Goal: Task Accomplishment & Management: Complete application form

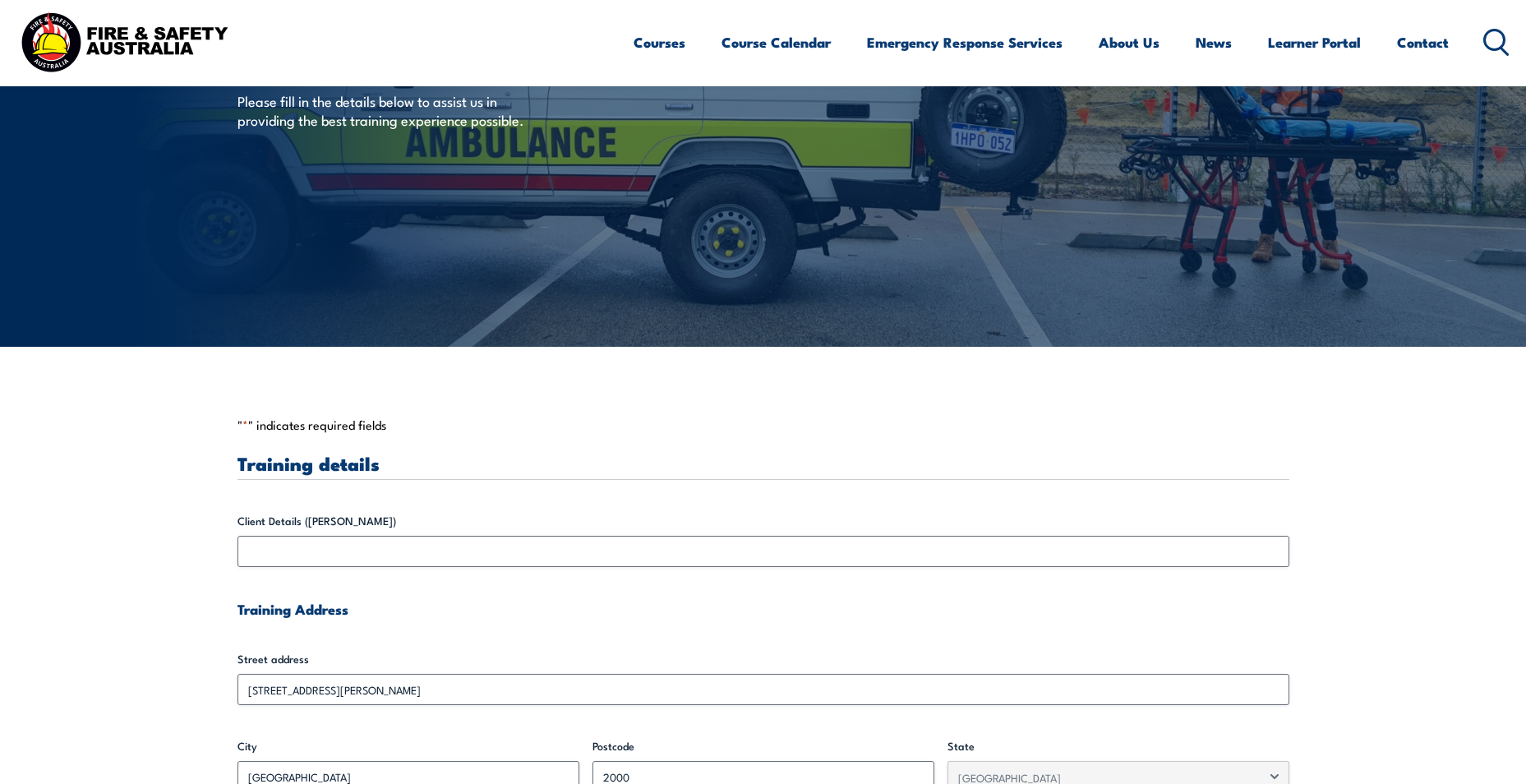
scroll to position [247, 0]
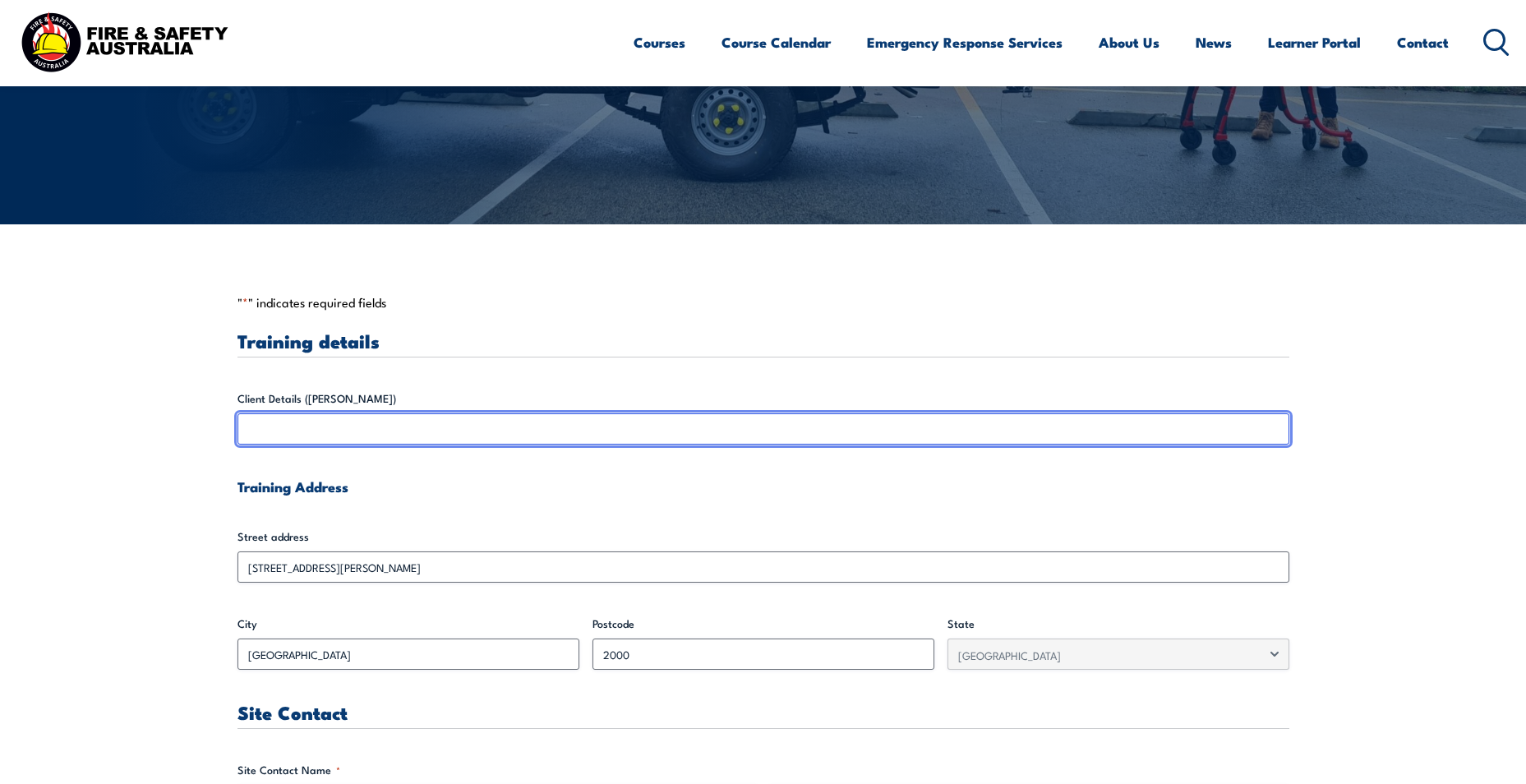
click at [309, 429] on input "Client Details ([PERSON_NAME])" at bounding box center [764, 429] width 1052 height 31
click at [278, 435] on input "Client Details ([PERSON_NAME])" at bounding box center [764, 429] width 1052 height 31
click at [268, 420] on input "Client Details ([PERSON_NAME])" at bounding box center [764, 429] width 1052 height 31
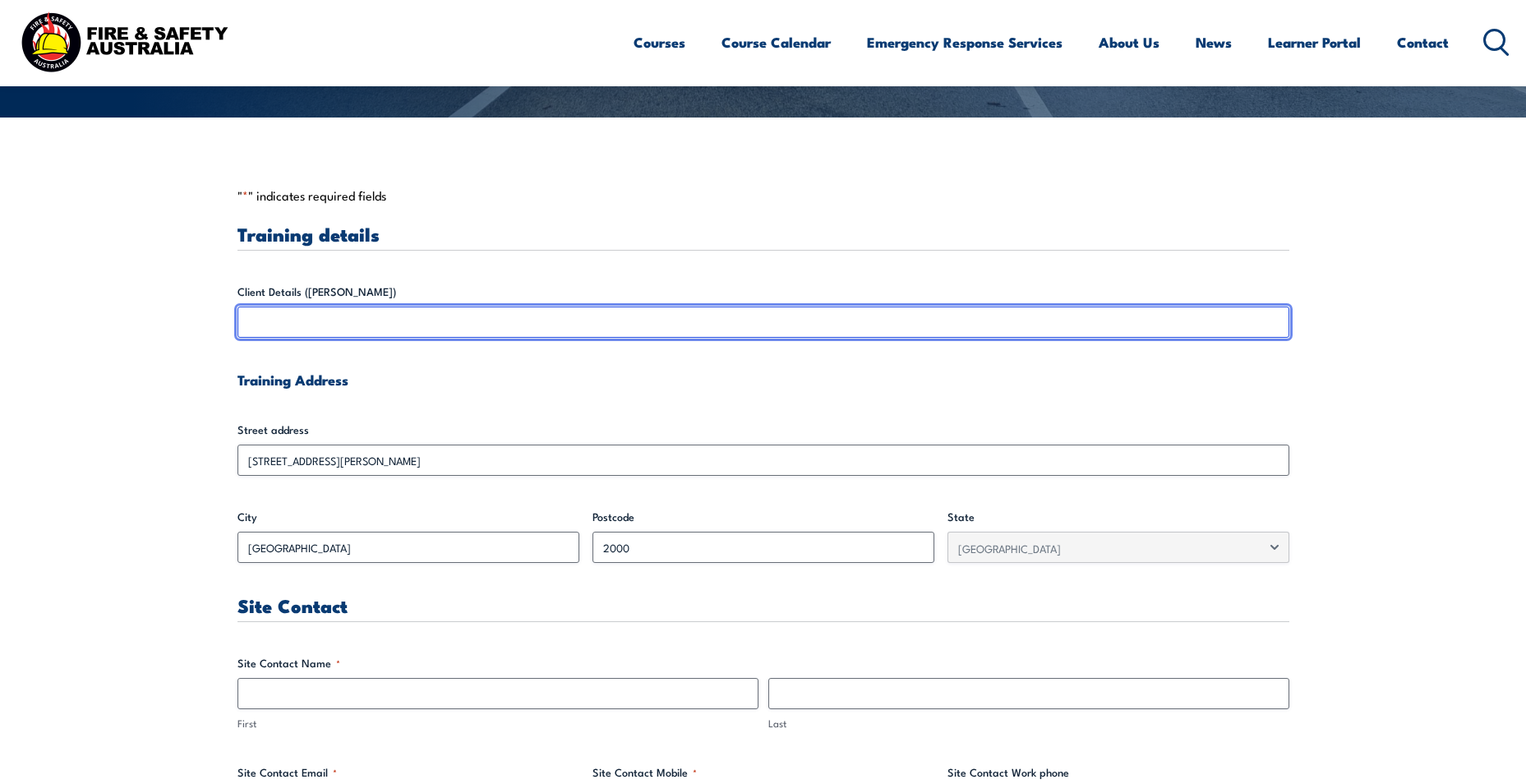
scroll to position [192, 0]
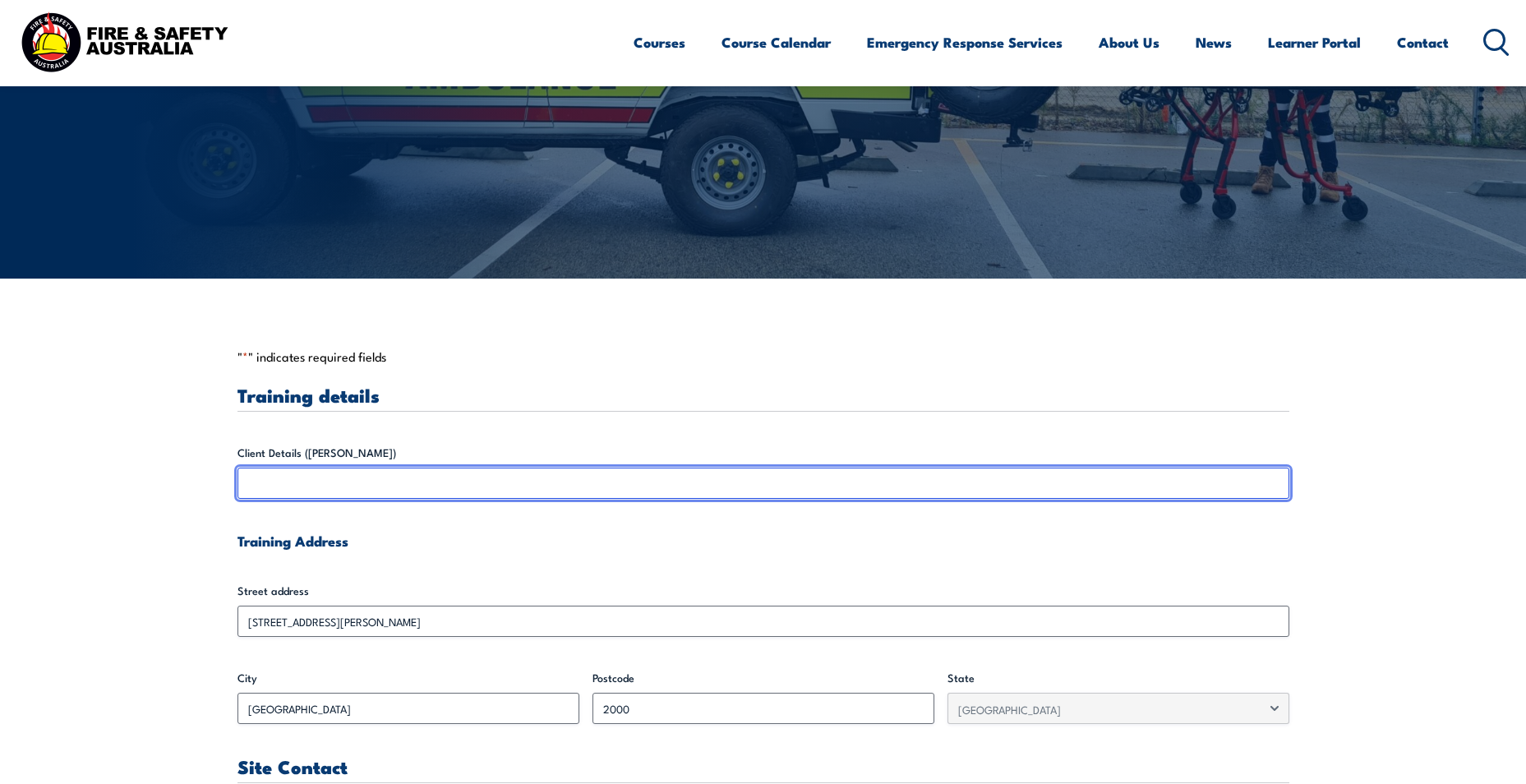
click at [406, 492] on input "Client Details ([PERSON_NAME])" at bounding box center [764, 483] width 1052 height 31
click at [408, 483] on input "Client Details ([PERSON_NAME])" at bounding box center [764, 483] width 1052 height 31
click at [412, 482] on input "Client Details ([PERSON_NAME])" at bounding box center [764, 483] width 1052 height 31
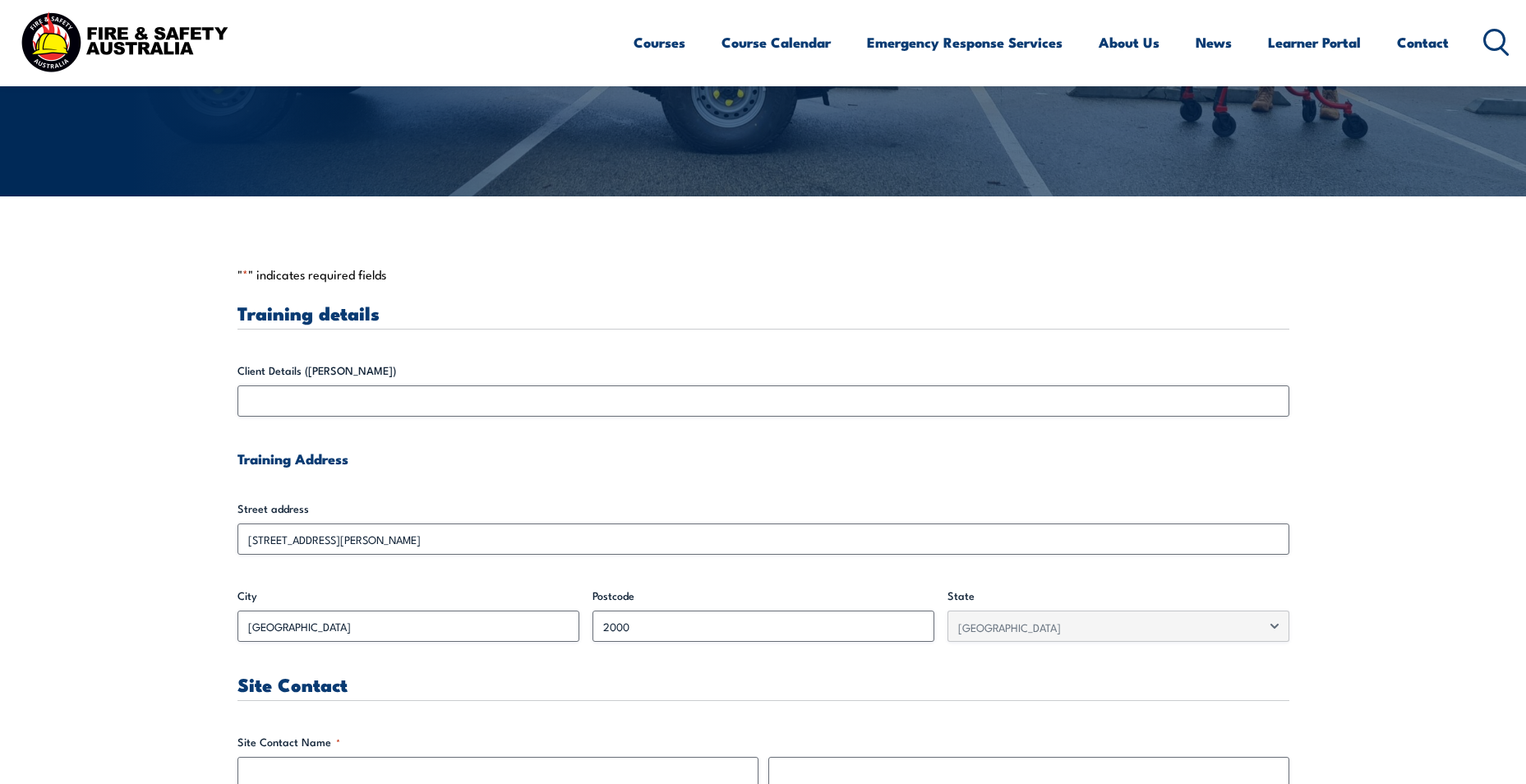
click at [314, 272] on p "" * " indicates required fields" at bounding box center [764, 274] width 1052 height 17
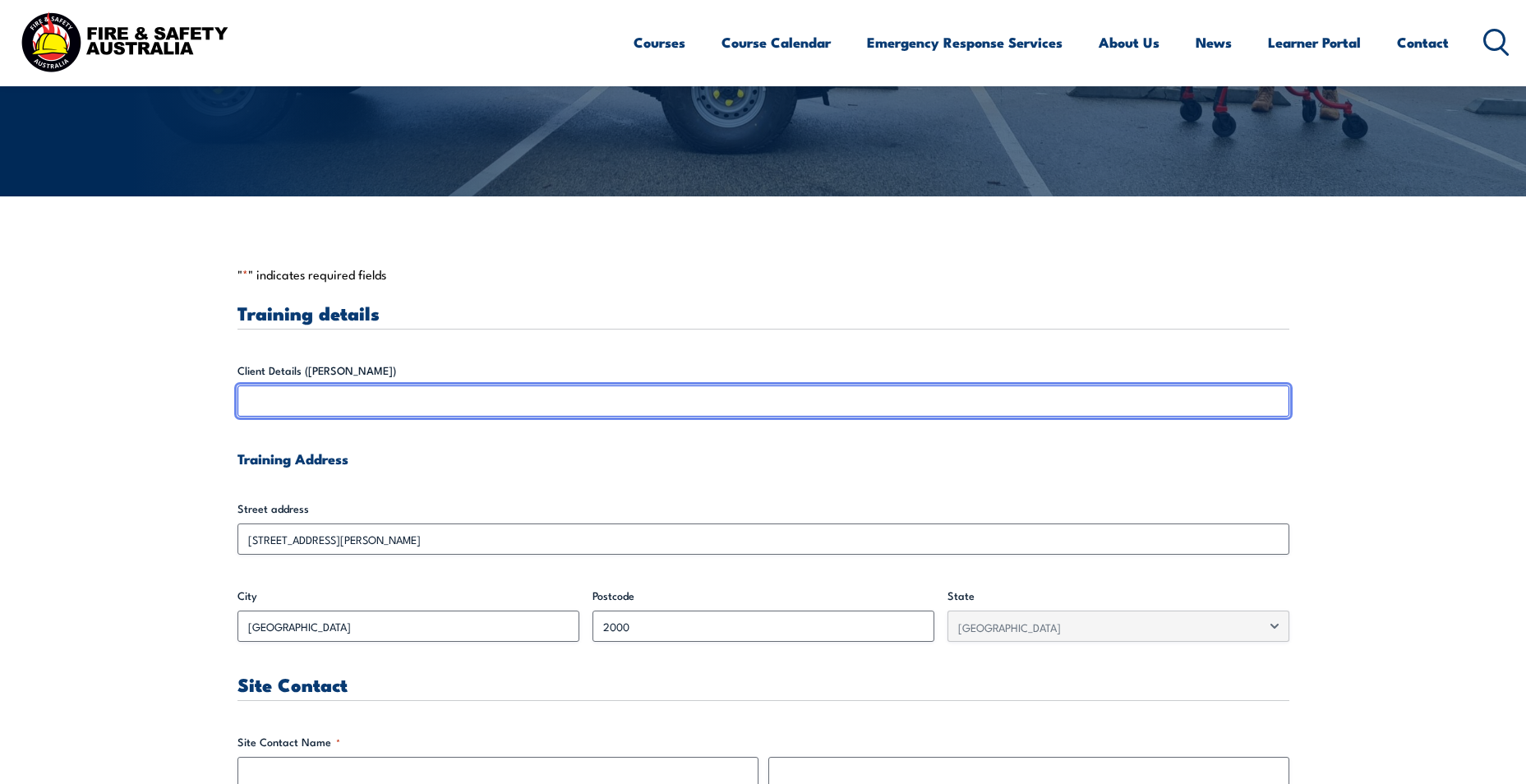
click at [241, 394] on input "Client Details ([PERSON_NAME])" at bounding box center [764, 401] width 1052 height 31
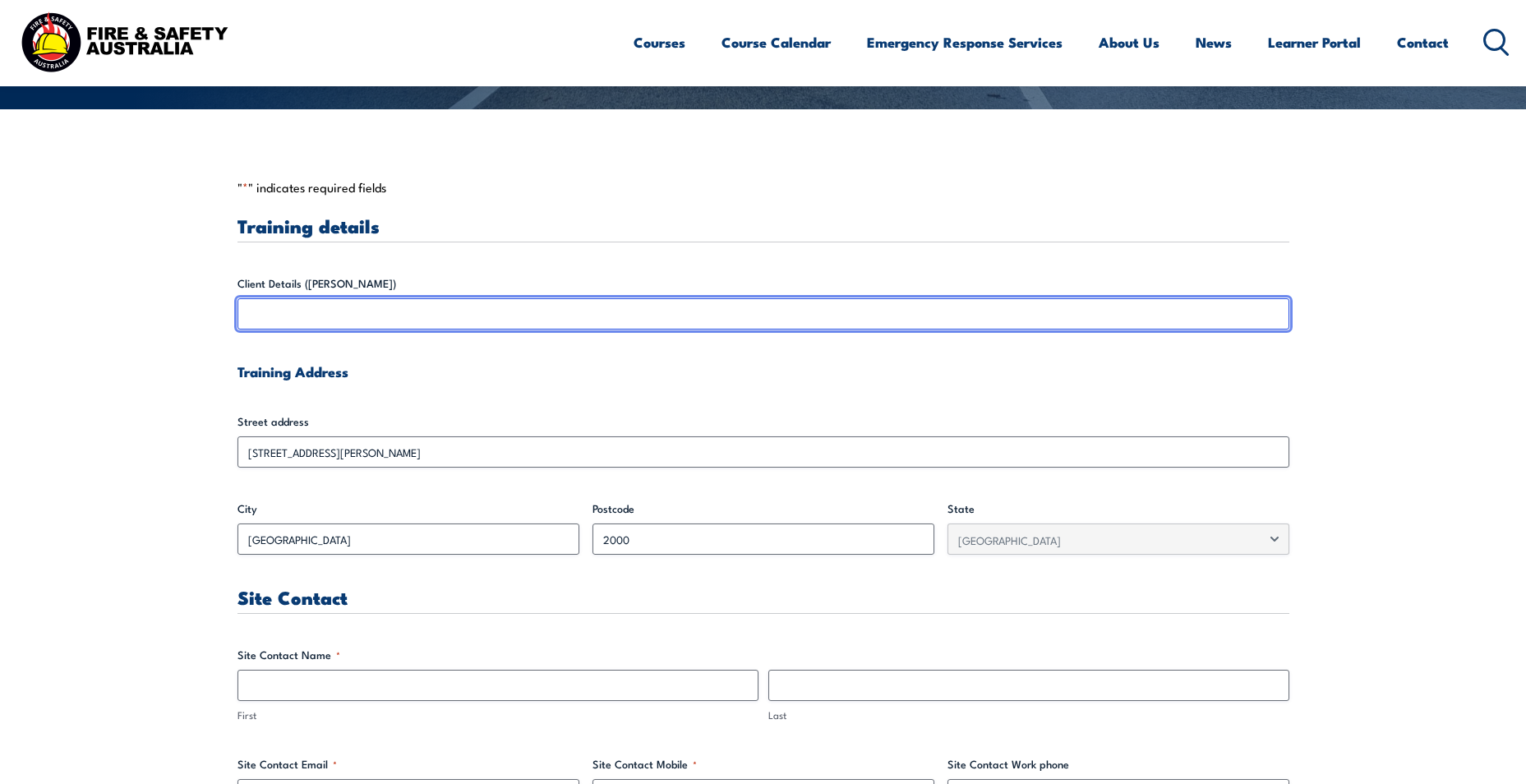
scroll to position [521, 0]
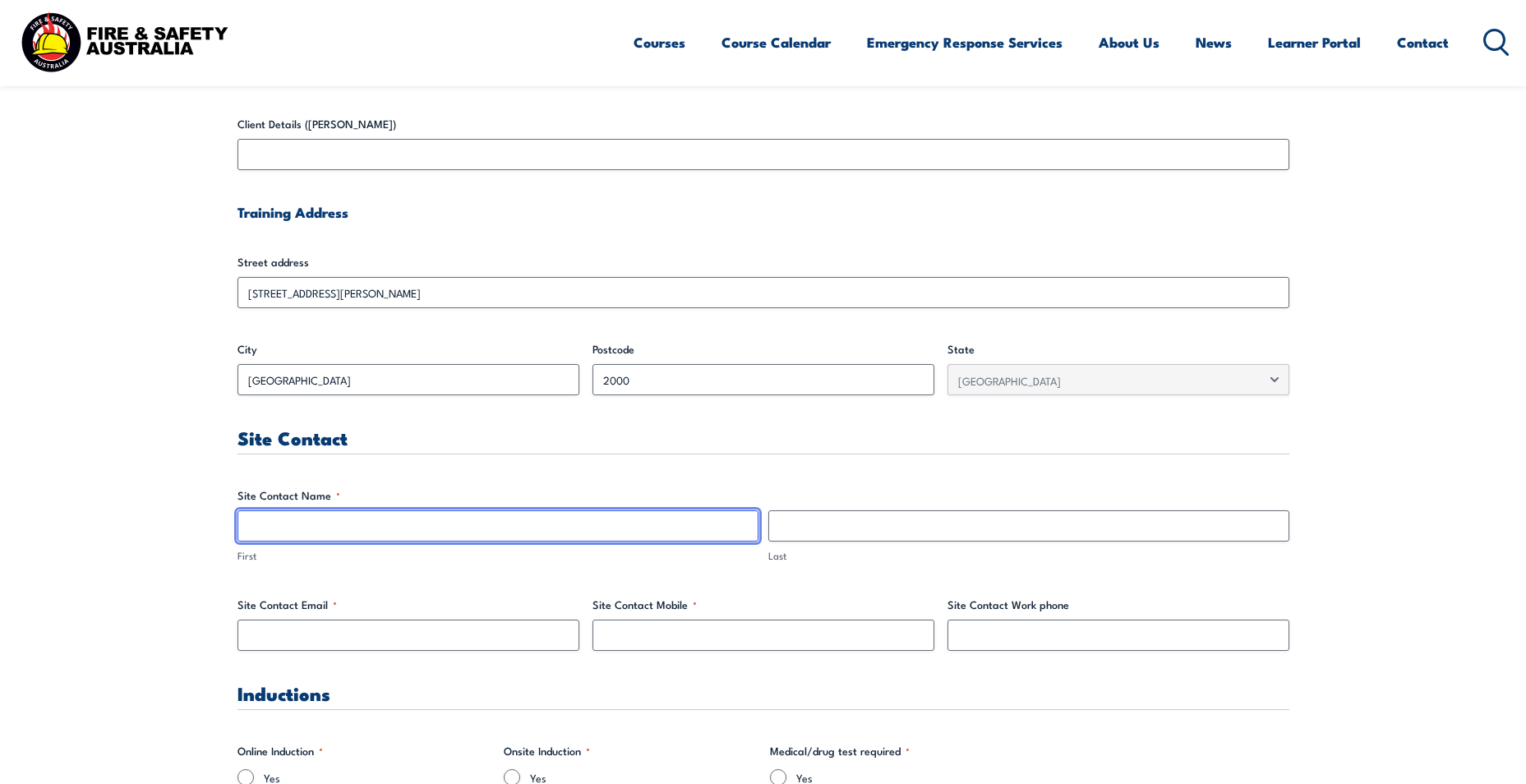
click at [333, 525] on input "First" at bounding box center [498, 526] width 521 height 31
type input "[PERSON_NAME]"
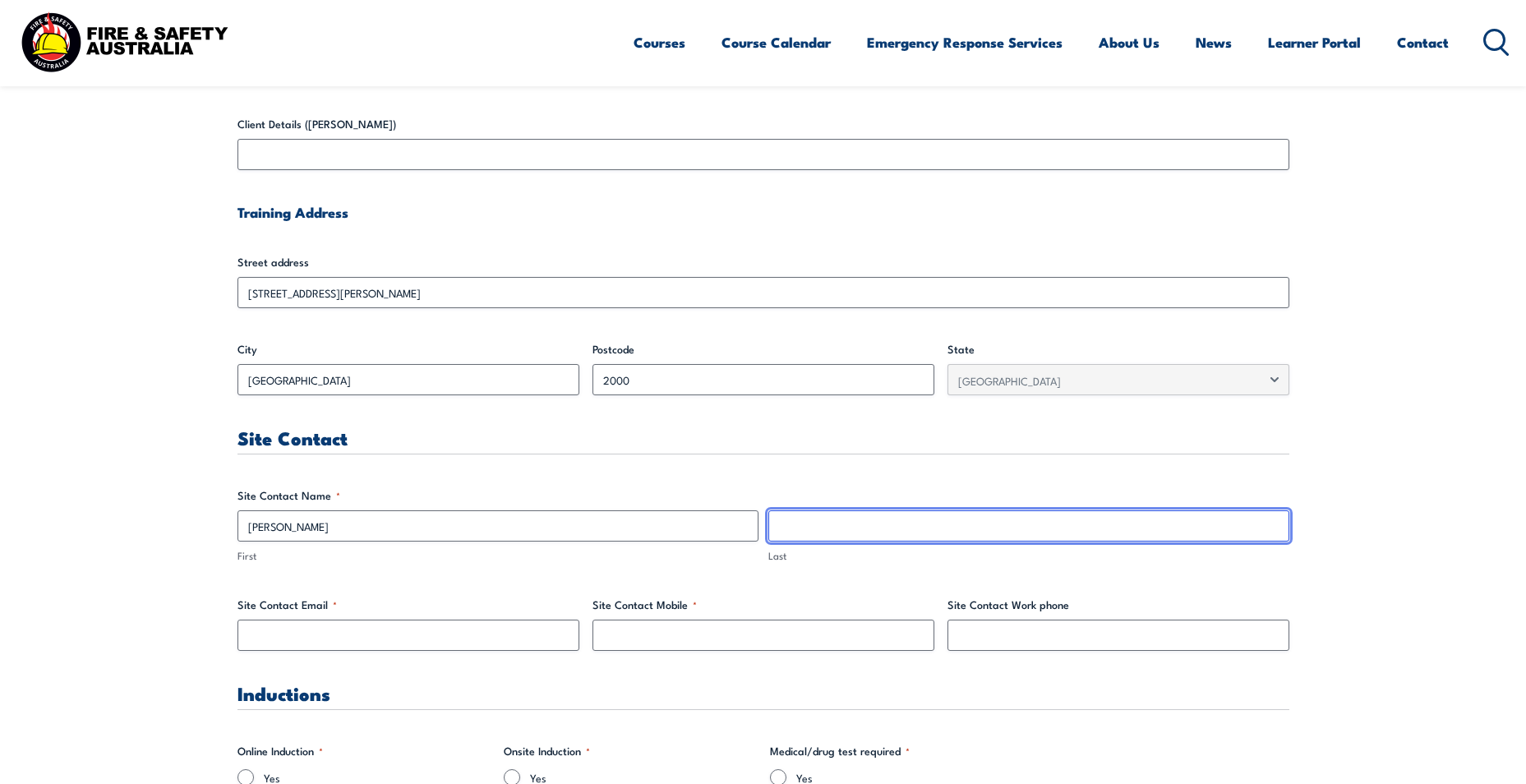
type input "[PERSON_NAME]"
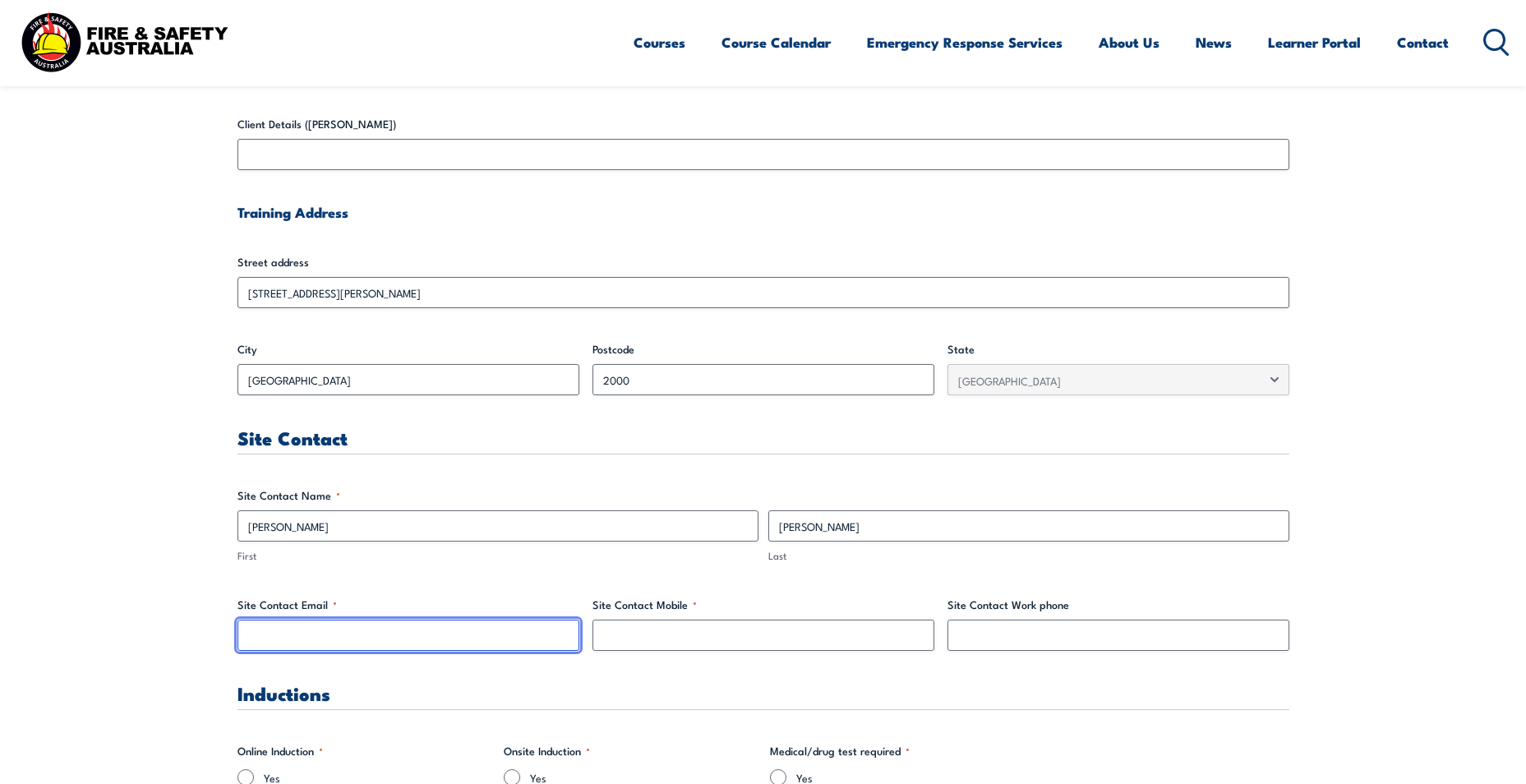
type input "[PERSON_NAME][EMAIL_ADDRESS][PERSON_NAME][DOMAIN_NAME]"
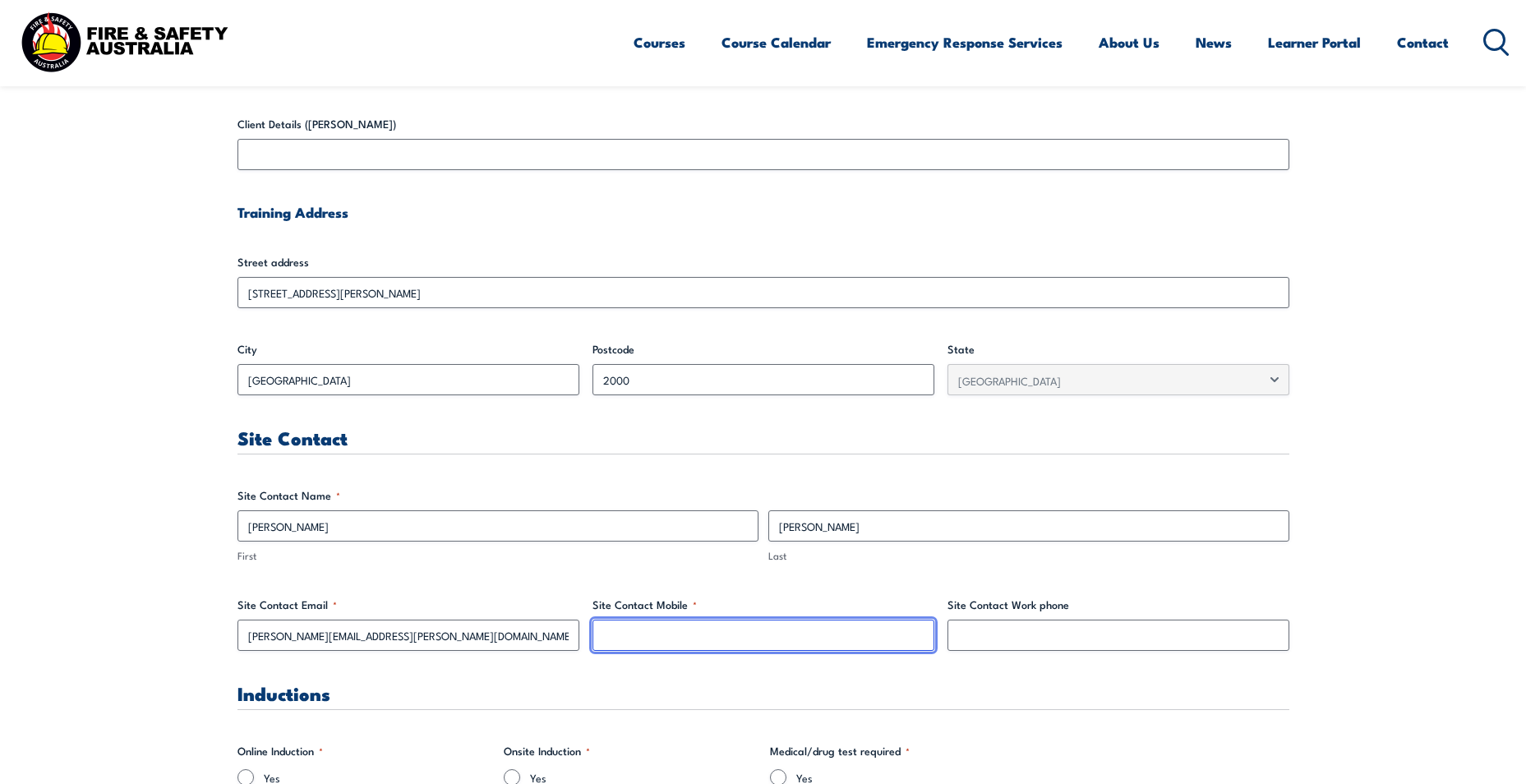
type input "0460284015"
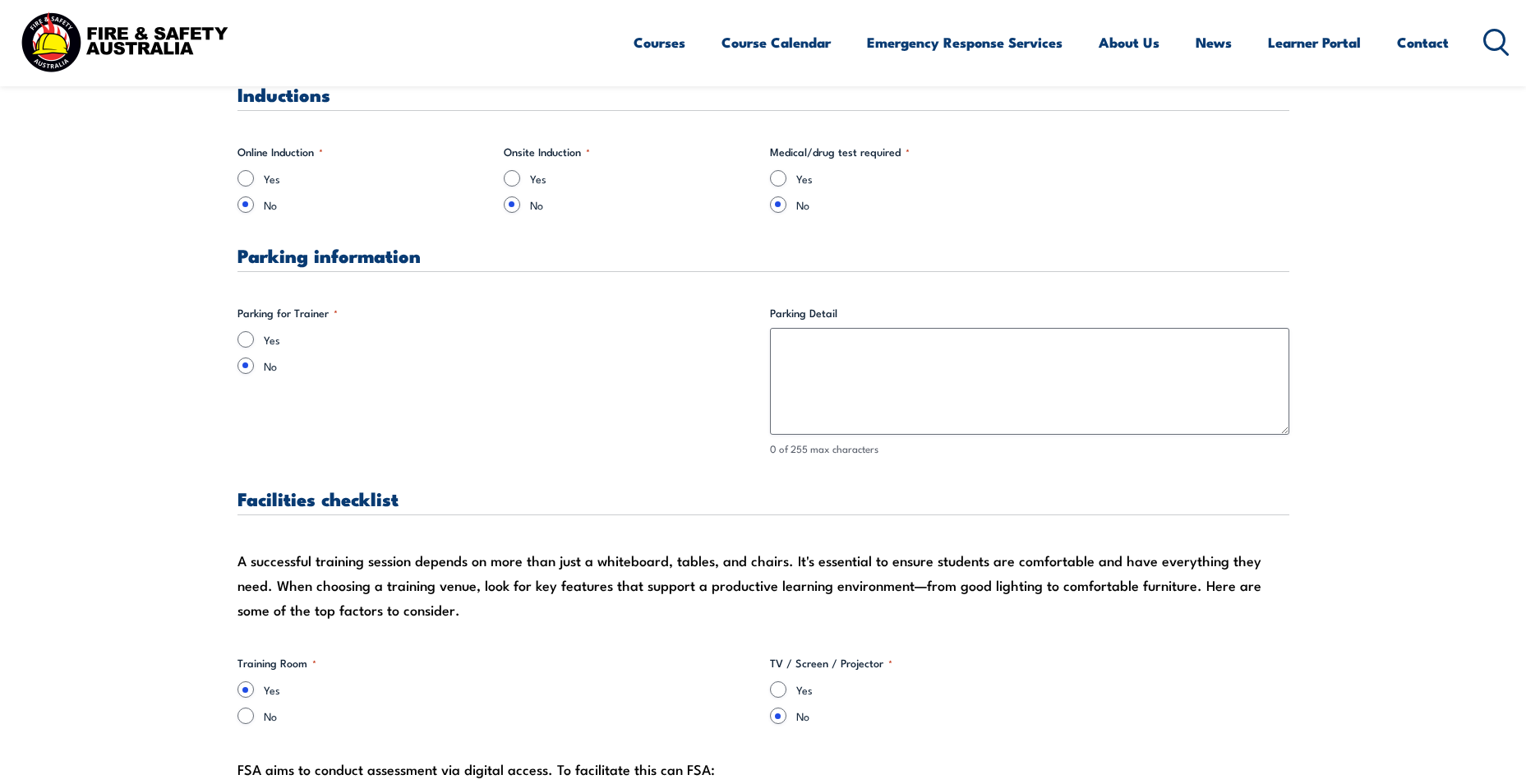
scroll to position [1260, 0]
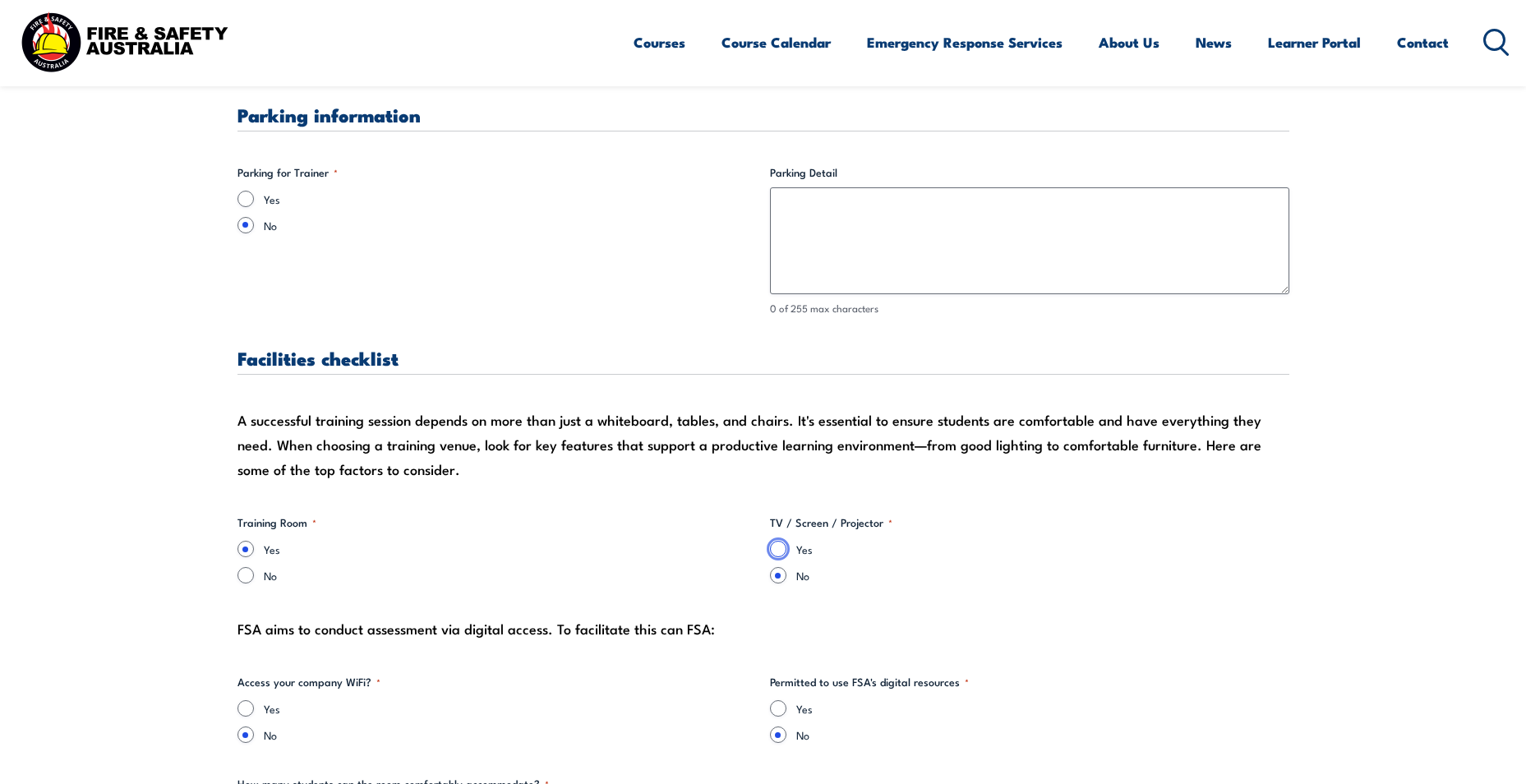
click at [778, 553] on input "Yes" at bounding box center [779, 549] width 17 height 17
radio input "true"
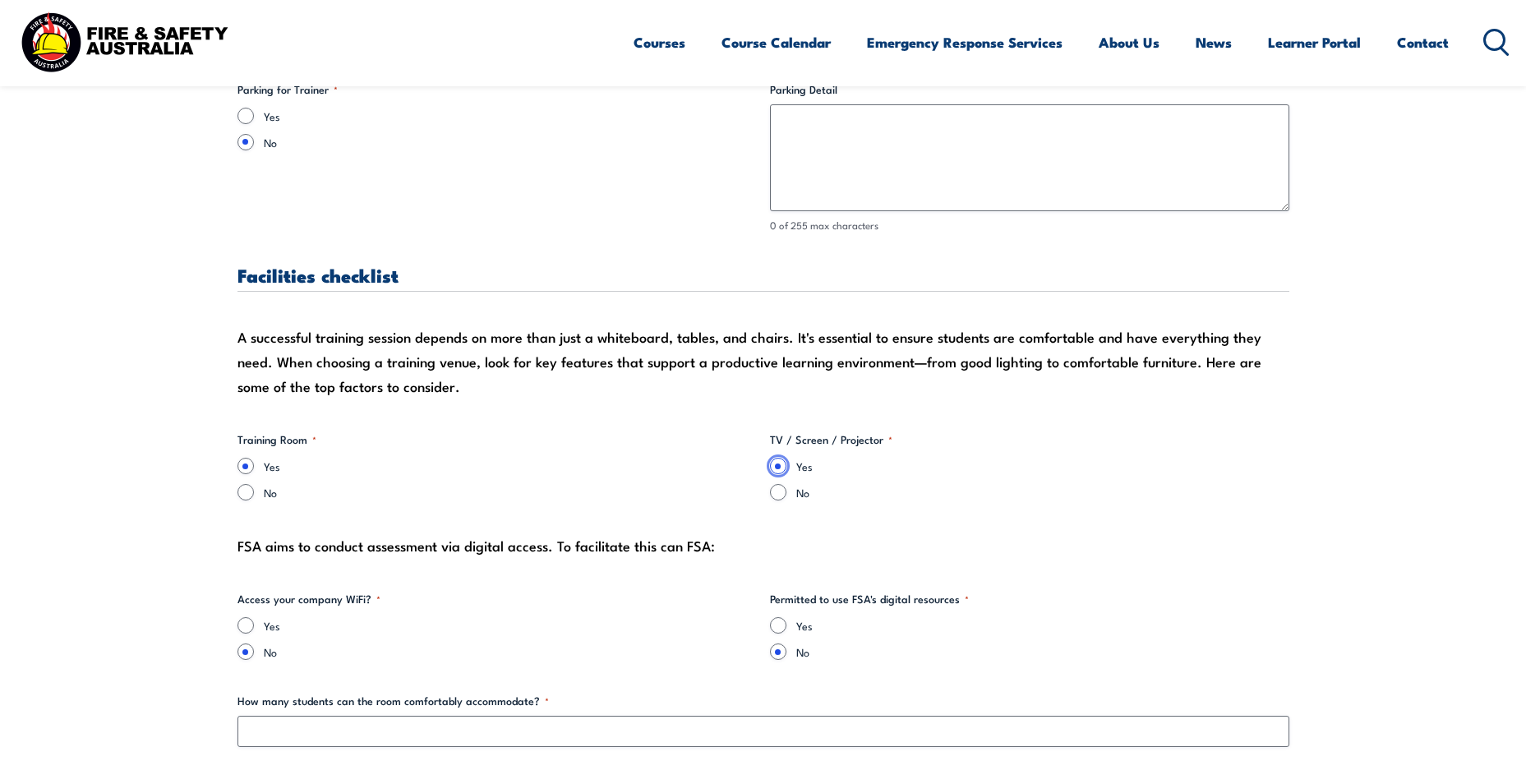
scroll to position [1589, 0]
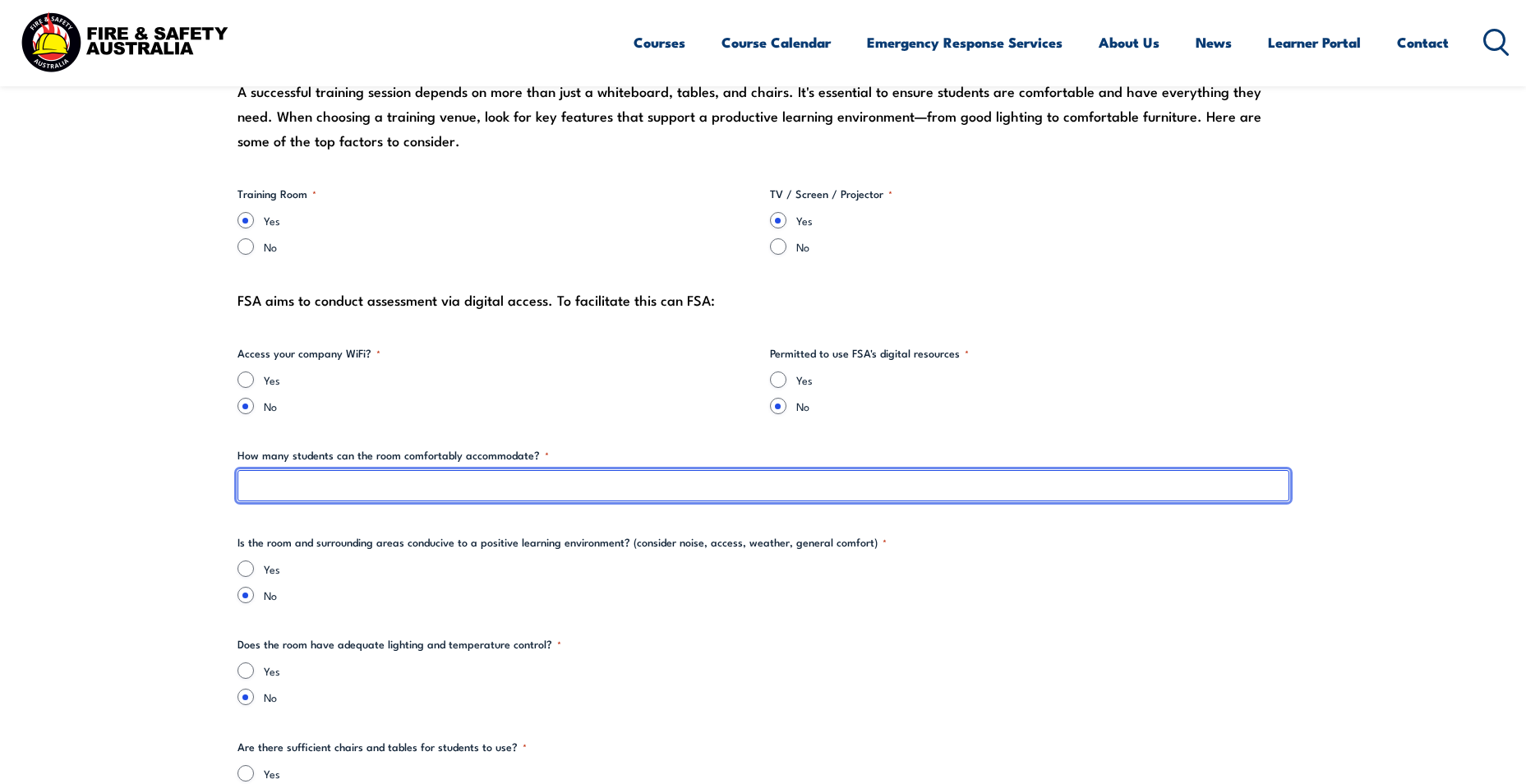
click at [437, 482] on input "How many students can the room comfortably accommodate? *" at bounding box center [764, 486] width 1052 height 31
type input "15"
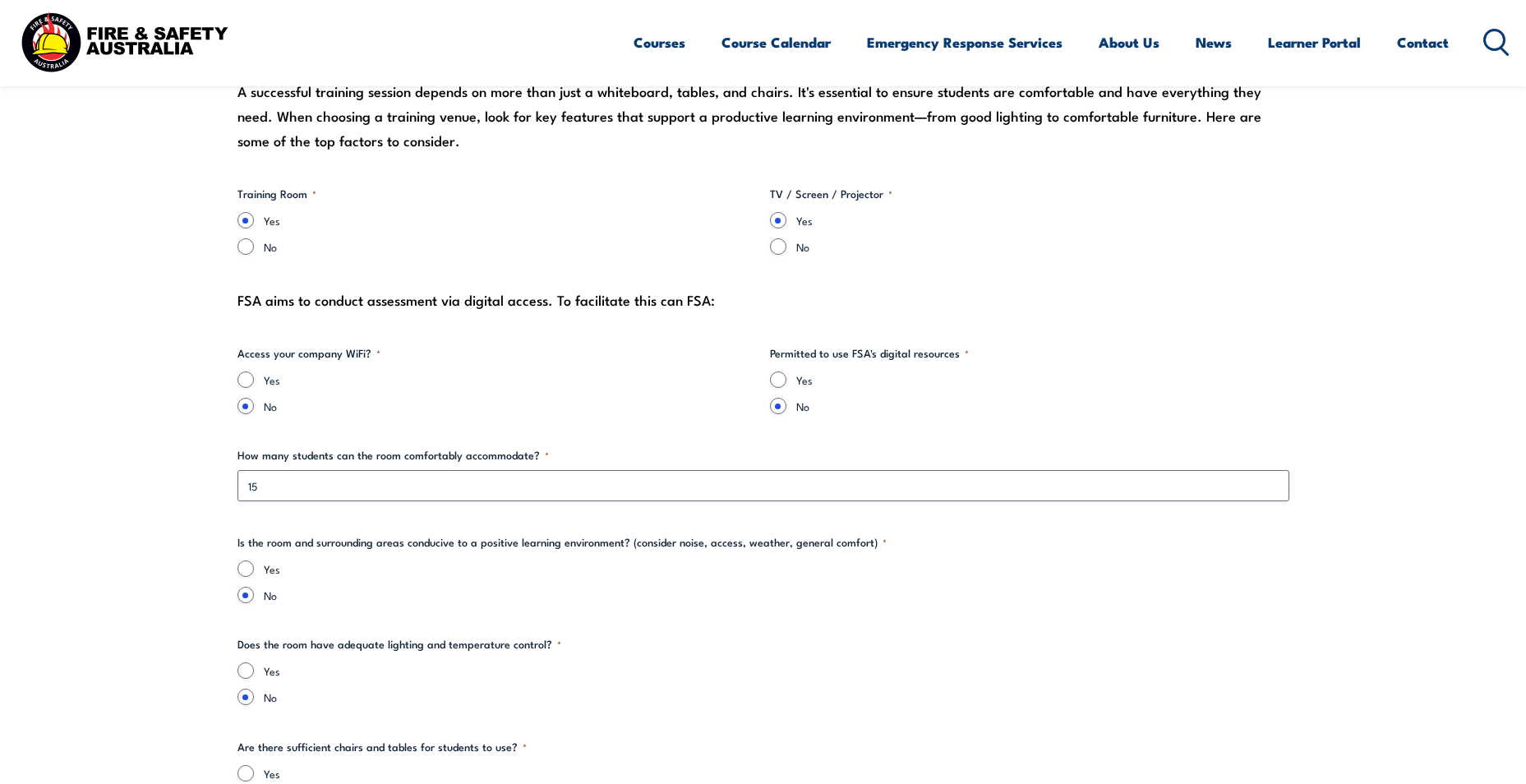
click at [597, 584] on div "Yes No" at bounding box center [764, 581] width 1052 height 43
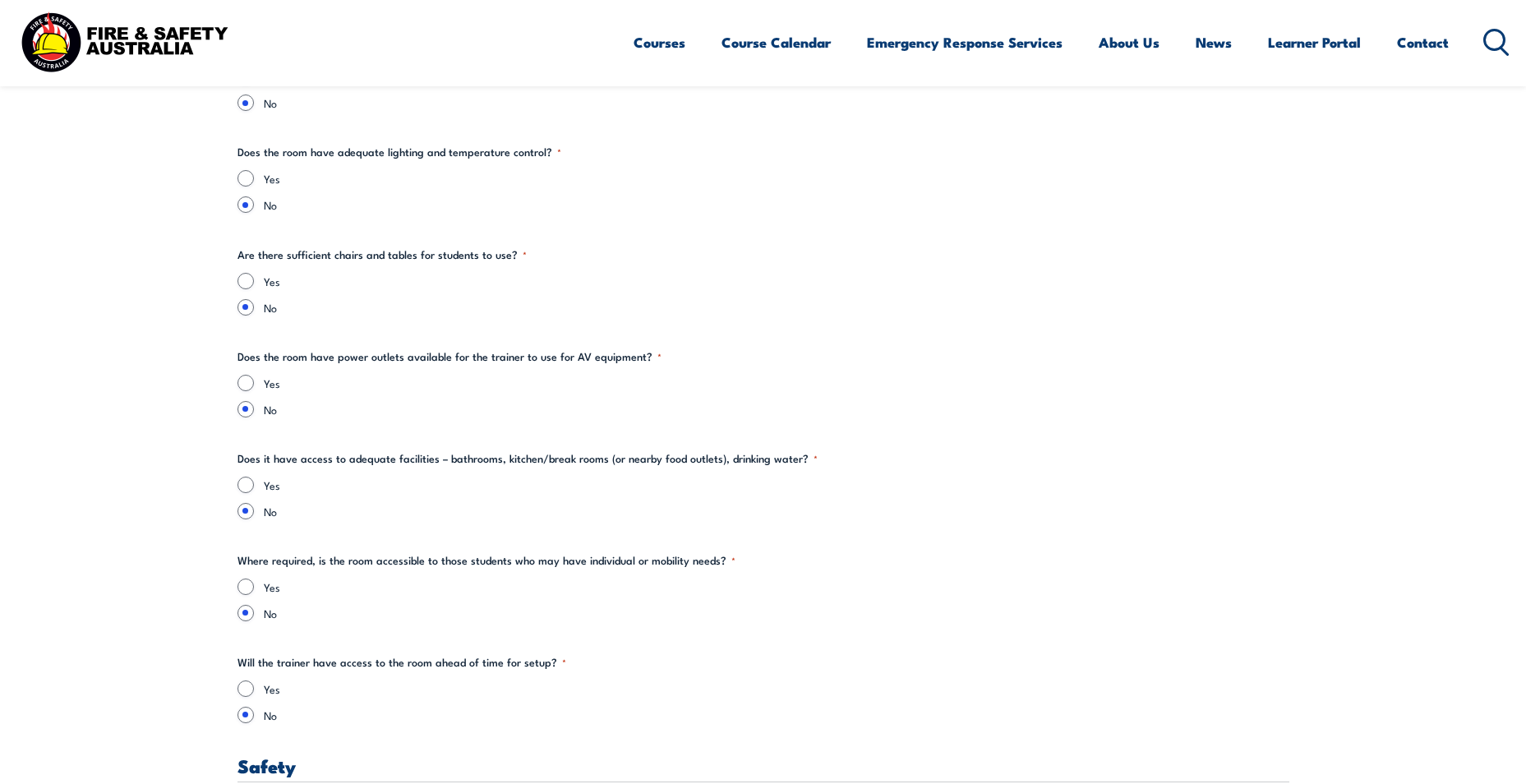
scroll to position [2082, 0]
click at [247, 689] on input "Yes" at bounding box center [246, 688] width 17 height 17
radio input "true"
click at [243, 479] on input "Yes" at bounding box center [246, 484] width 17 height 17
radio input "true"
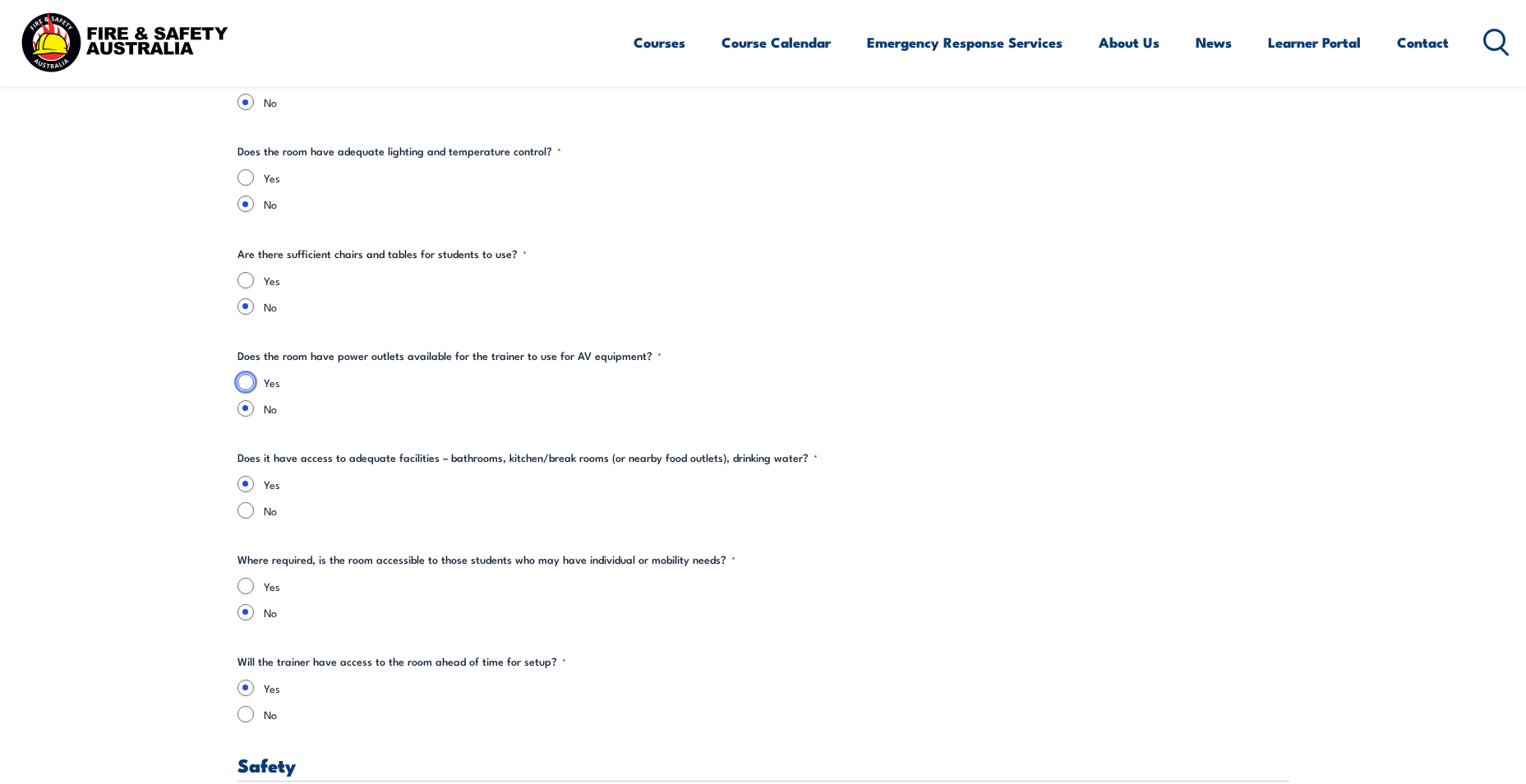
click at [244, 380] on input "Yes" at bounding box center [246, 382] width 17 height 17
radio input "true"
click at [247, 274] on input "Yes" at bounding box center [246, 280] width 17 height 17
radio input "true"
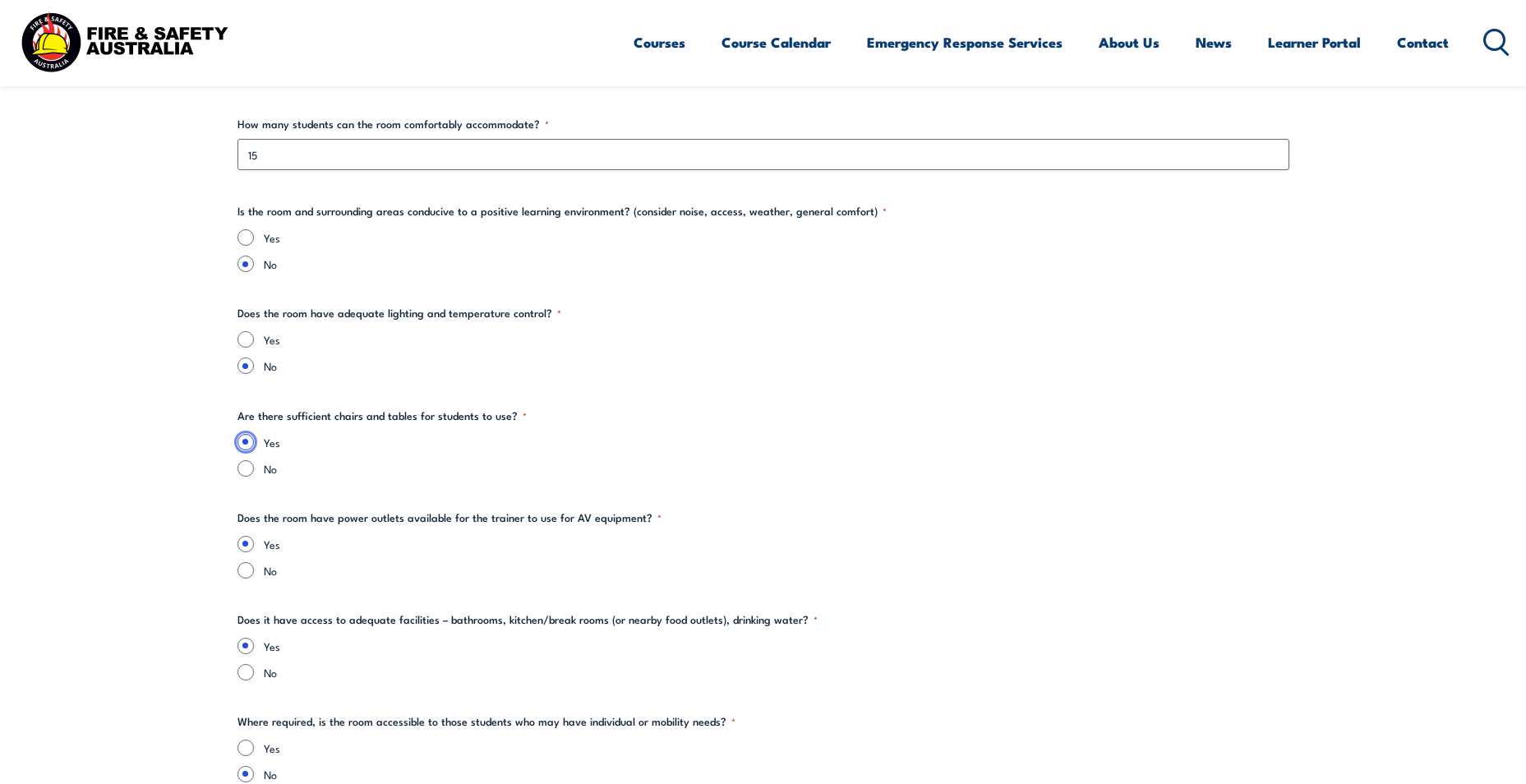
scroll to position [1918, 0]
click at [242, 343] on input "Yes" at bounding box center [246, 342] width 17 height 17
radio input "true"
click at [249, 241] on input "Yes" at bounding box center [246, 240] width 17 height 17
radio input "true"
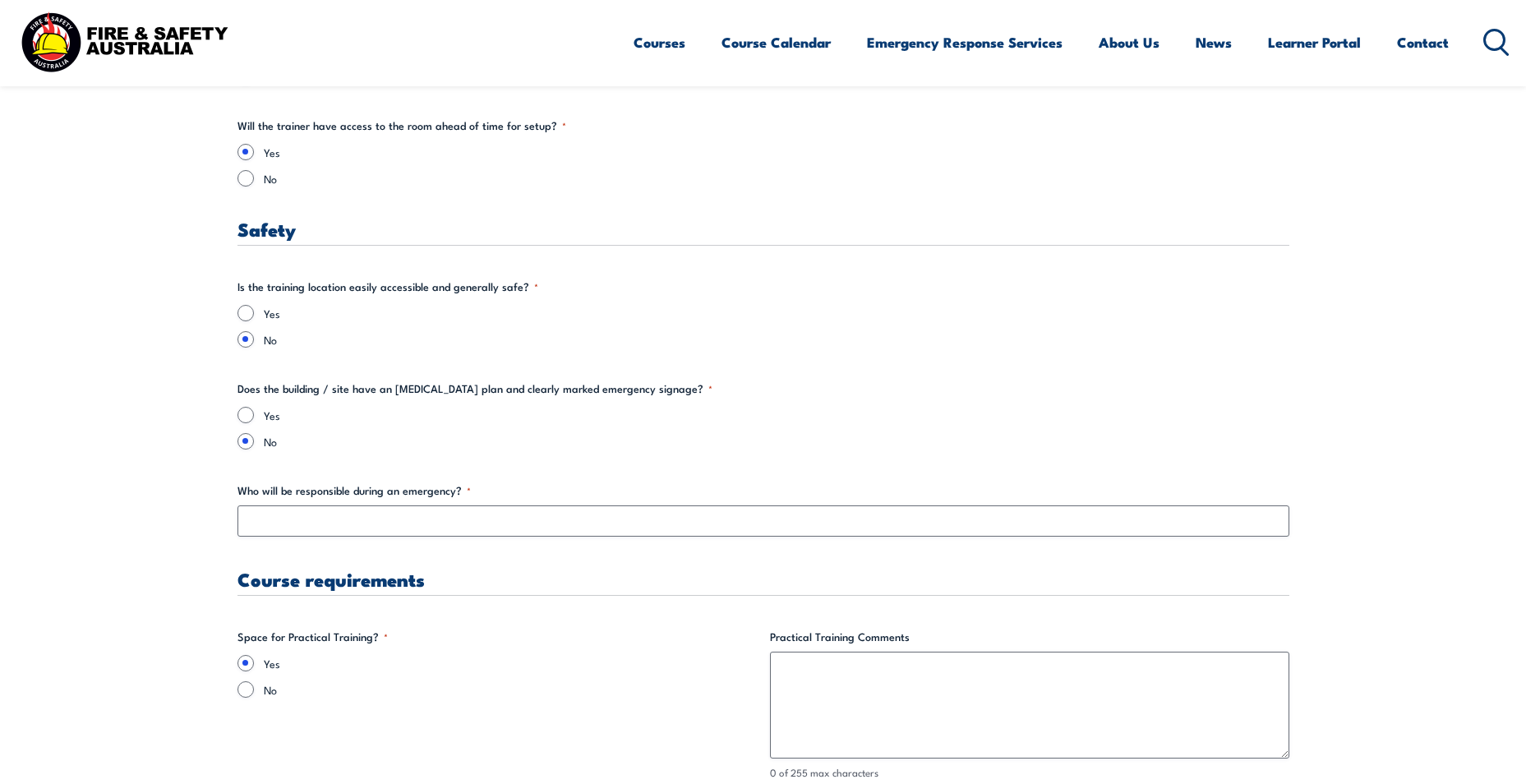
scroll to position [2658, 0]
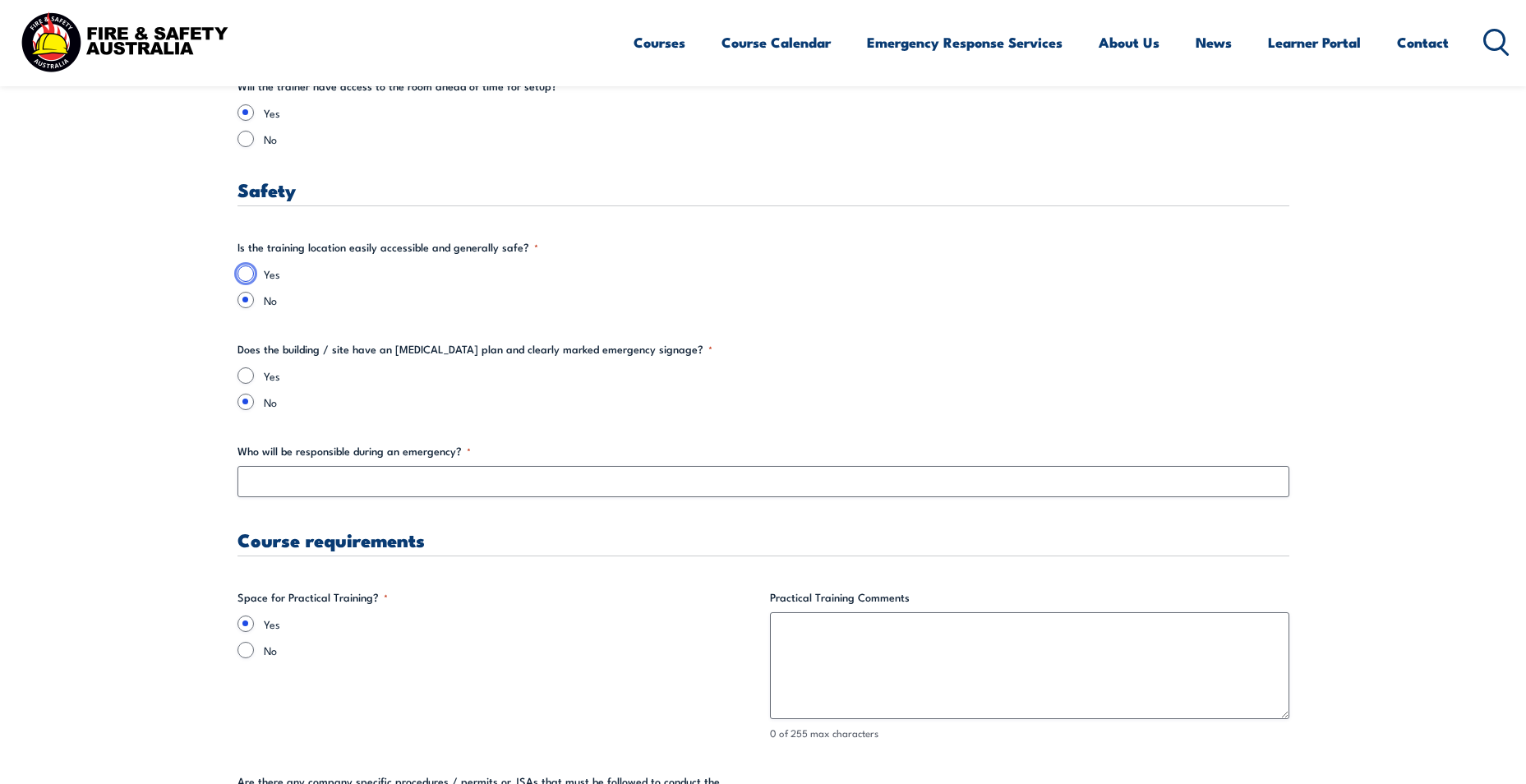
click at [247, 274] on input "Yes" at bounding box center [246, 274] width 17 height 17
radio input "true"
click at [247, 380] on input "Yes" at bounding box center [246, 375] width 17 height 17
radio input "true"
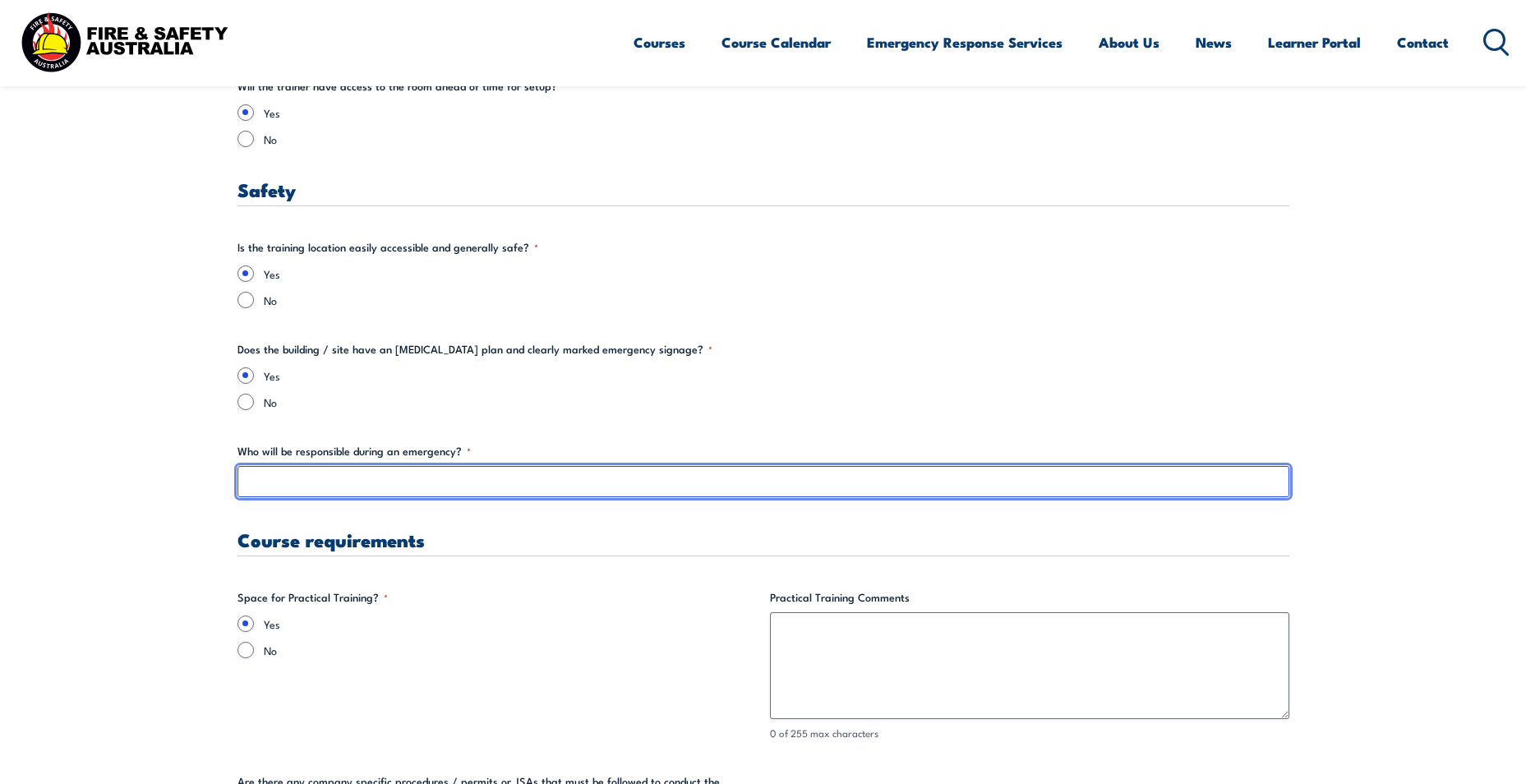
click at [334, 486] on input "Who will be responsible during an emergency? *" at bounding box center [764, 482] width 1052 height 31
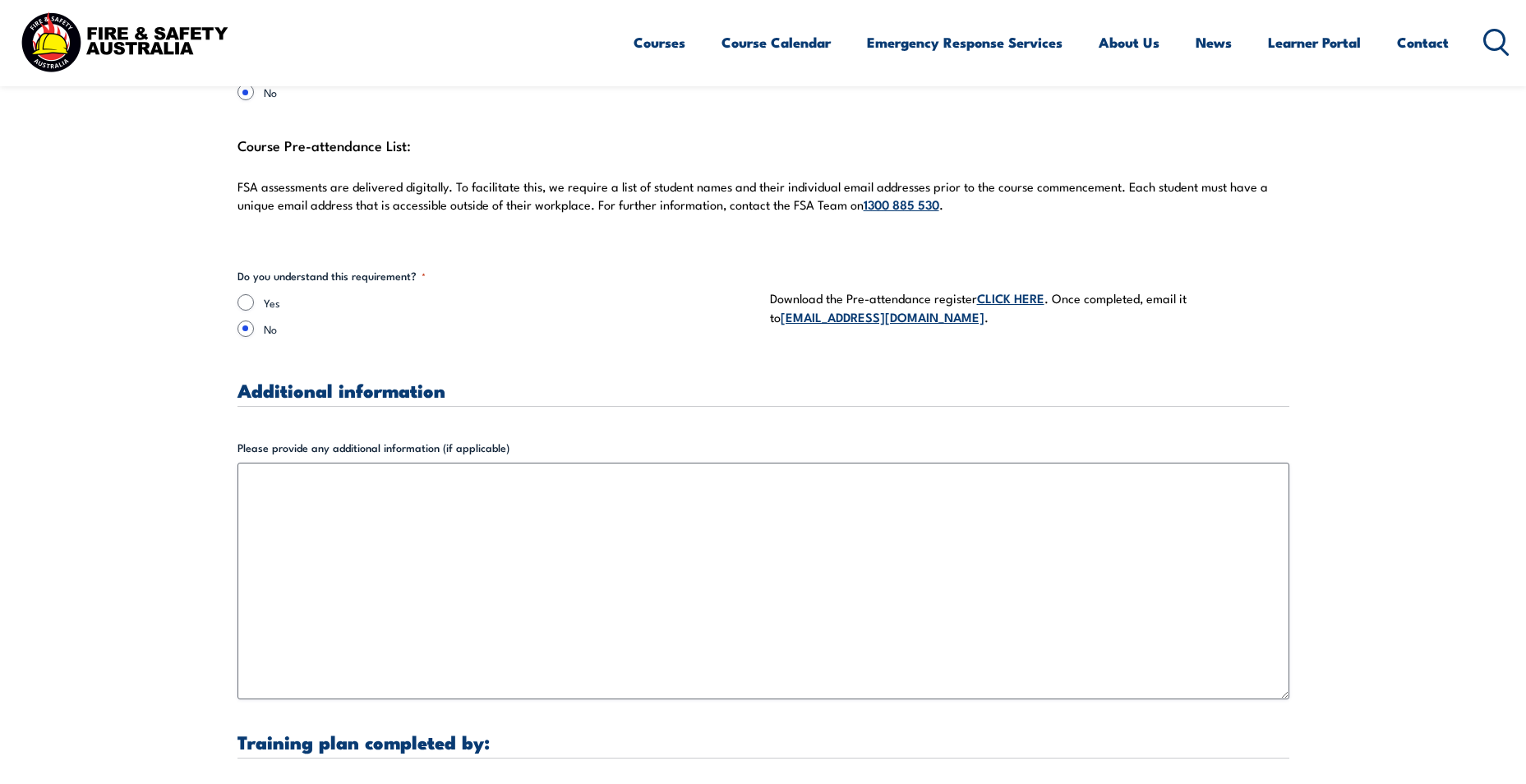
scroll to position [4712, 0]
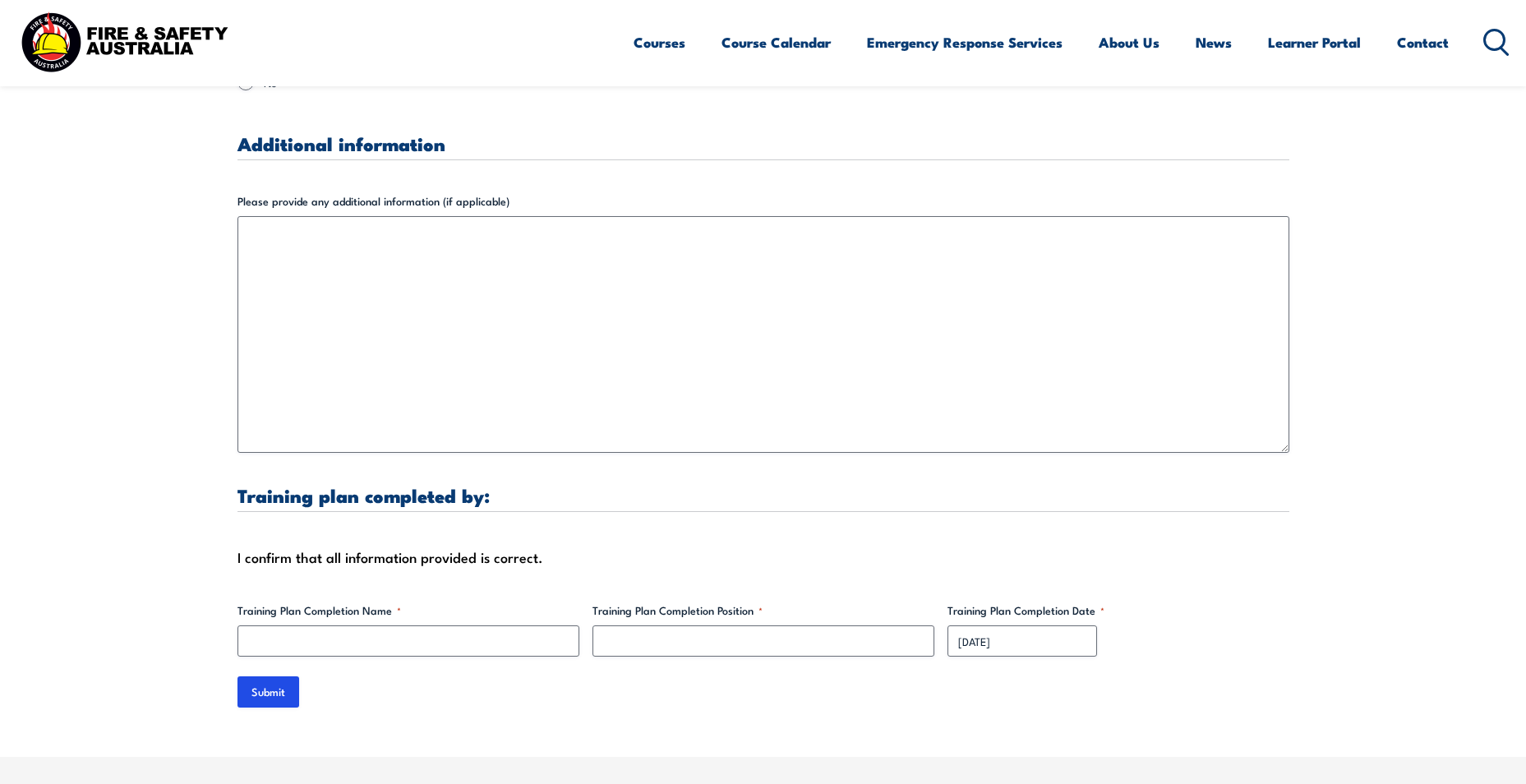
type input "[PERSON_NAME]"
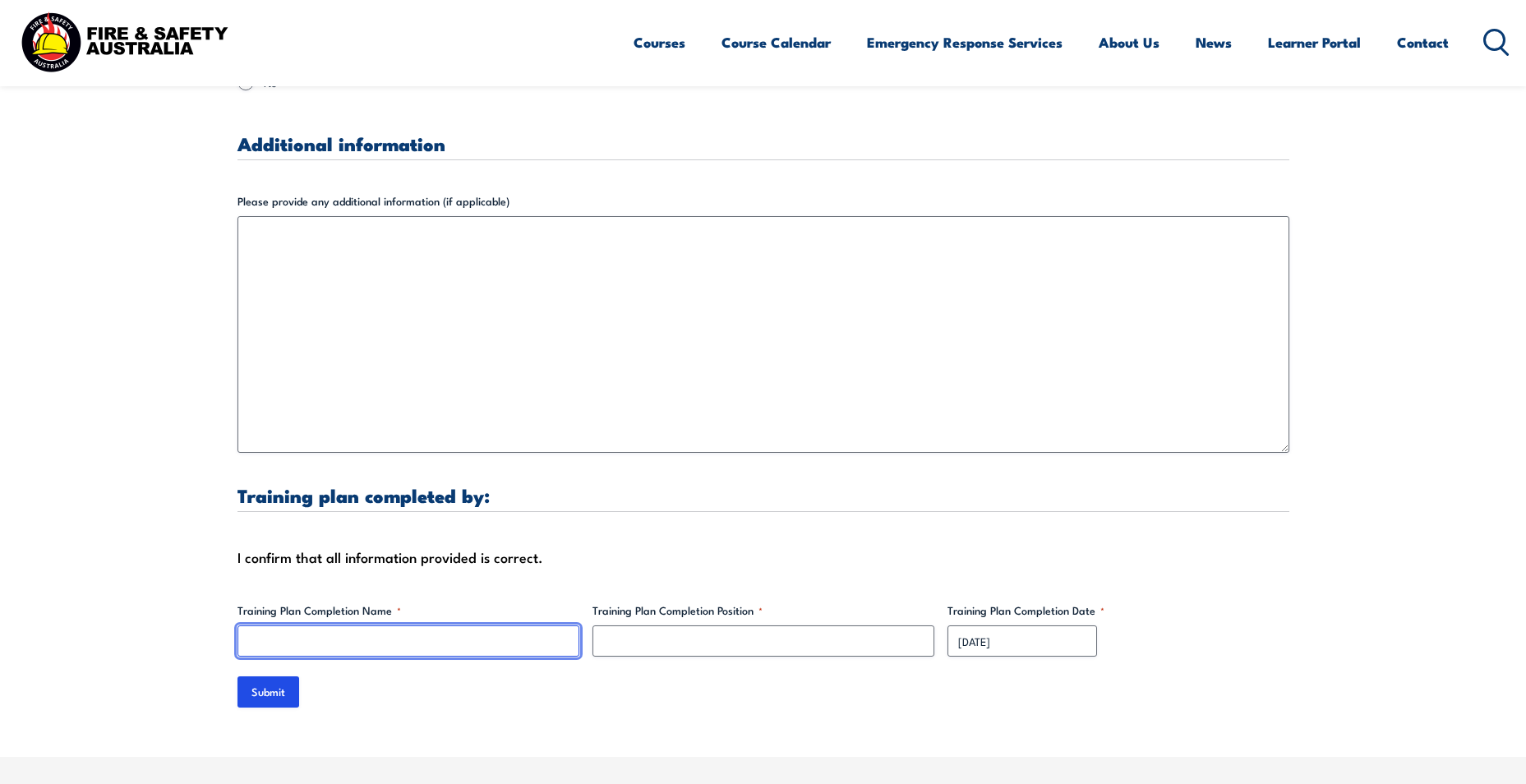
click at [490, 631] on input "Training Plan Completion Name *" at bounding box center [409, 641] width 342 height 31
type input "[PERSON_NAME]"
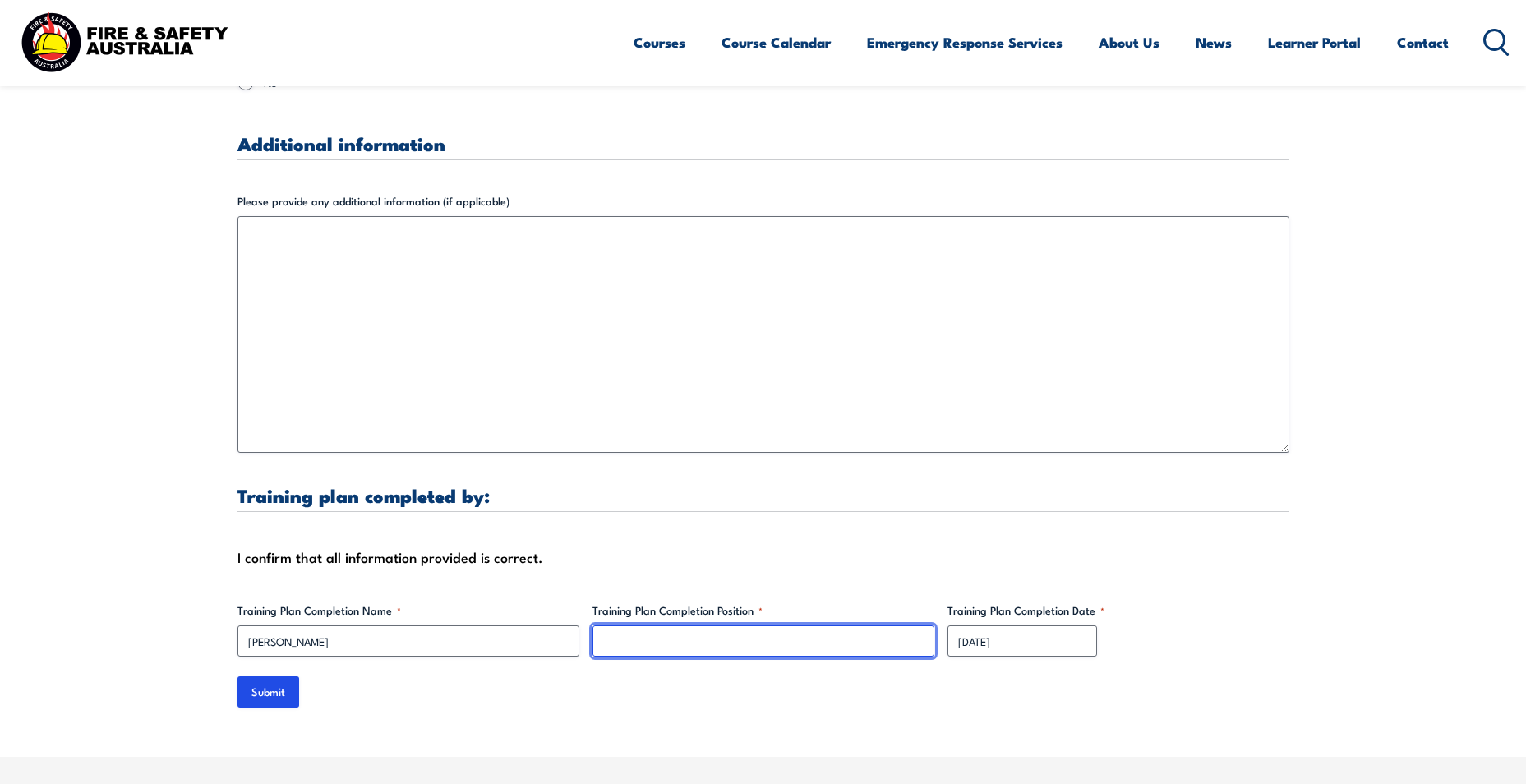
click at [704, 631] on input "Training Plan Completion Position *" at bounding box center [763, 641] width 342 height 31
type input "L"
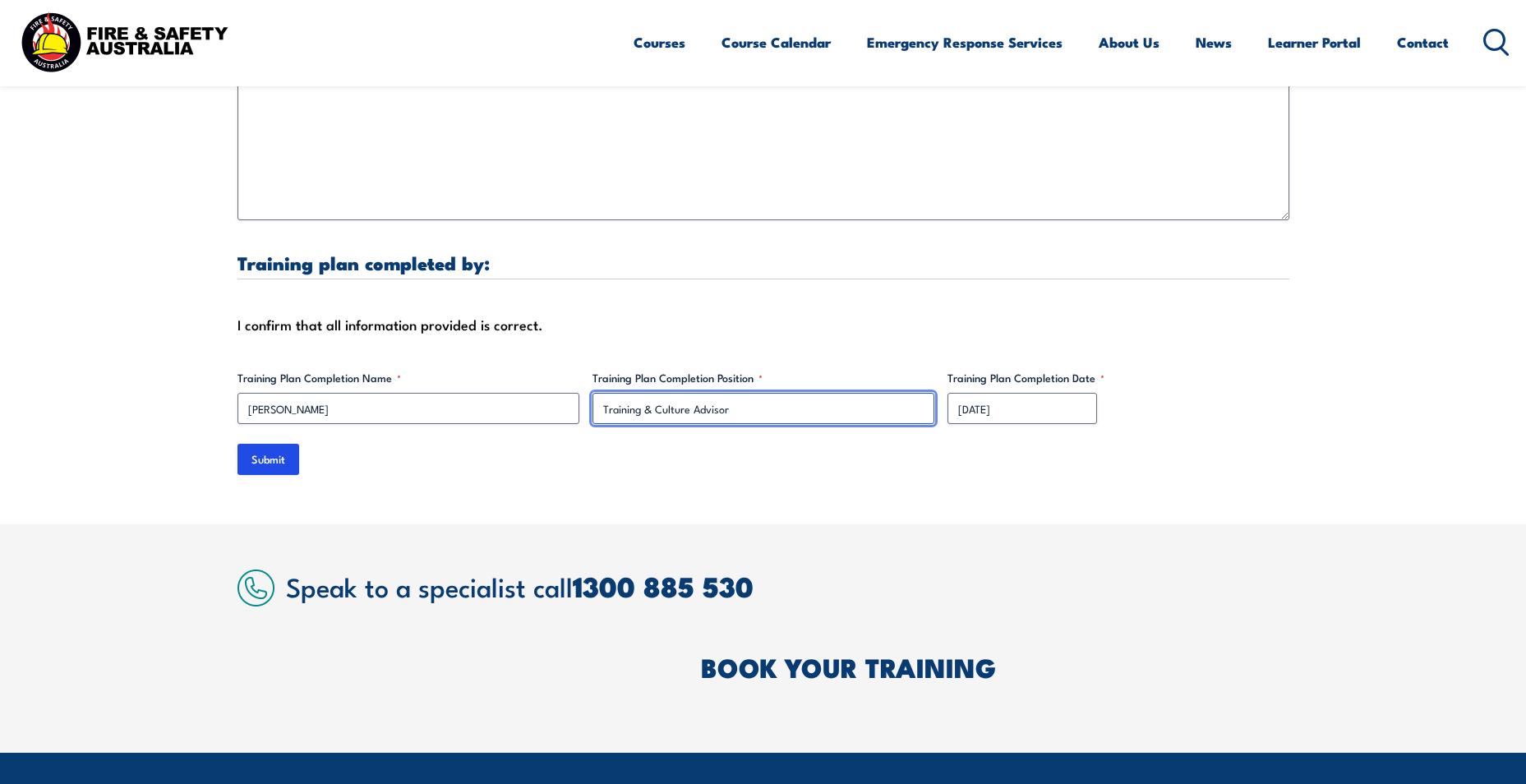
scroll to position [5177, 0]
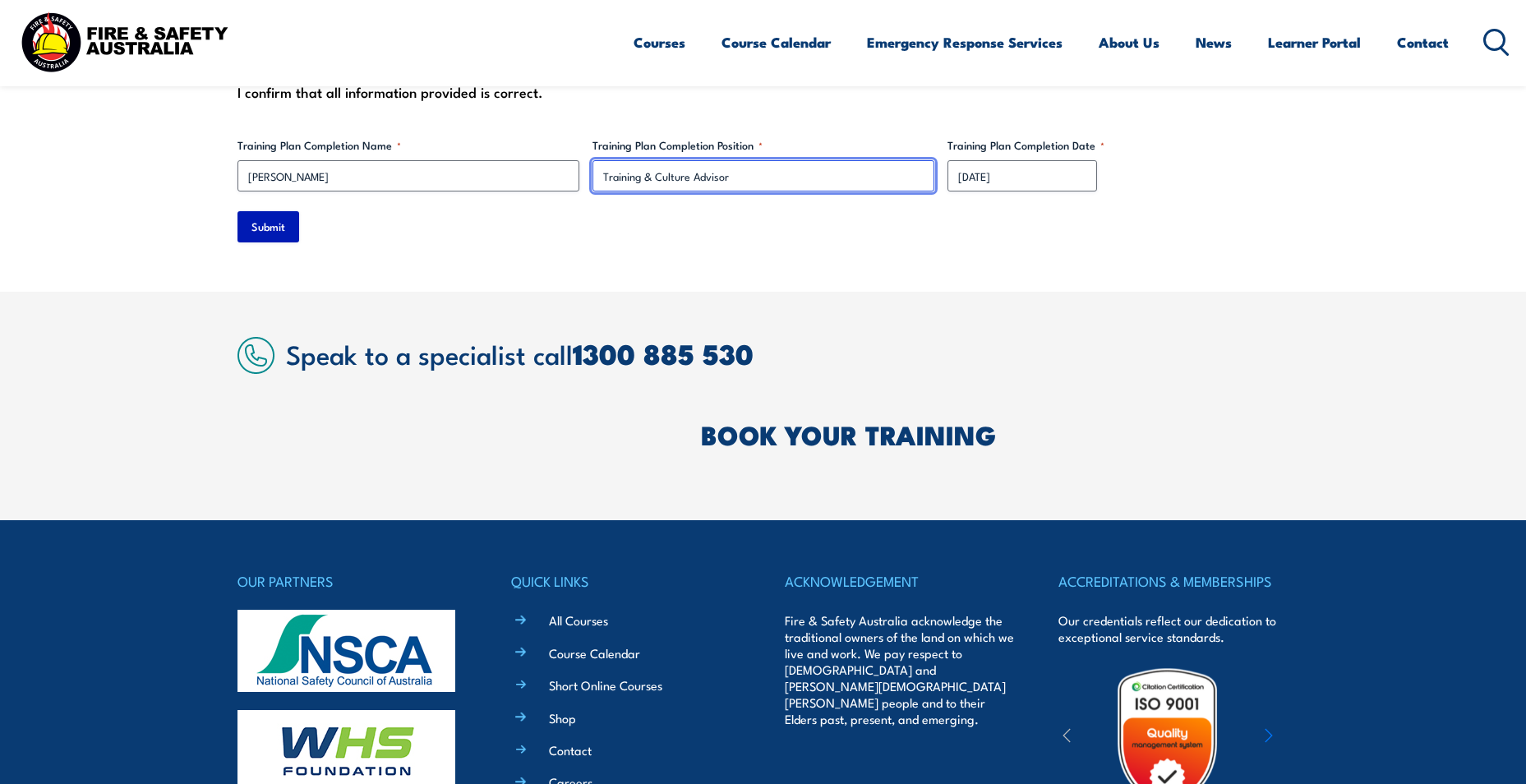
type input "Training & Culture Advisor"
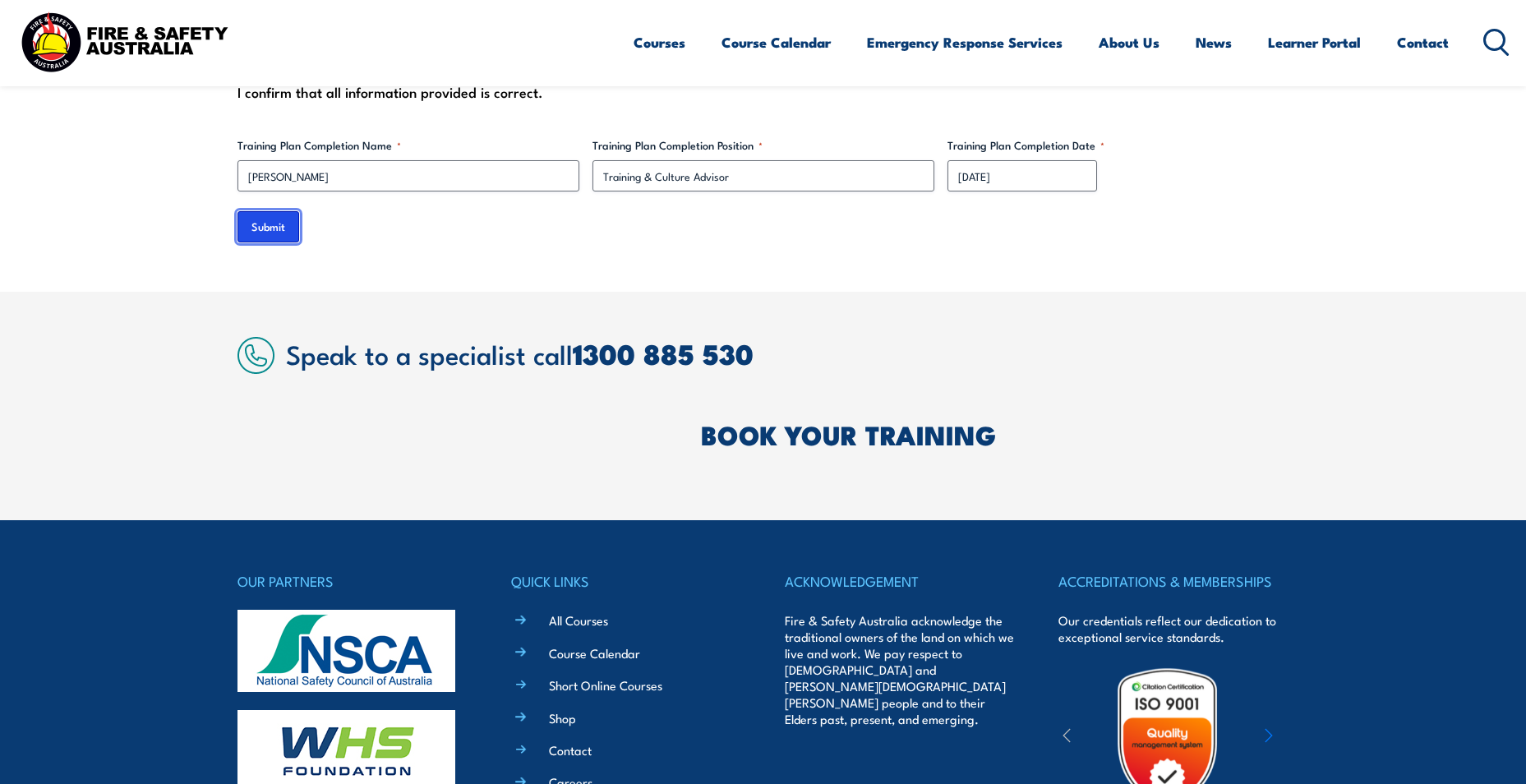
click at [255, 211] on input "Submit" at bounding box center [268, 227] width 62 height 31
